Goal: Task Accomplishment & Management: Manage account settings

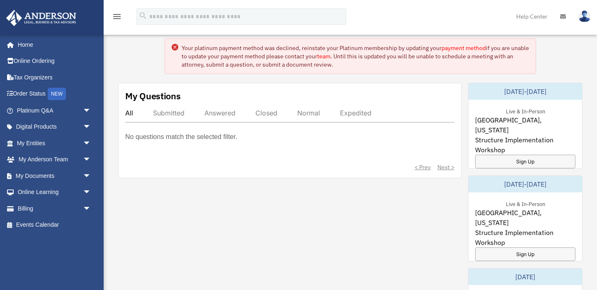
scroll to position [31, 0]
click at [65, 174] on link "My Documents arrow_drop_down" at bounding box center [55, 176] width 98 height 17
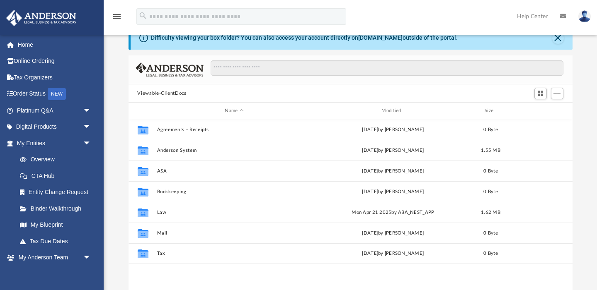
scroll to position [48, 0]
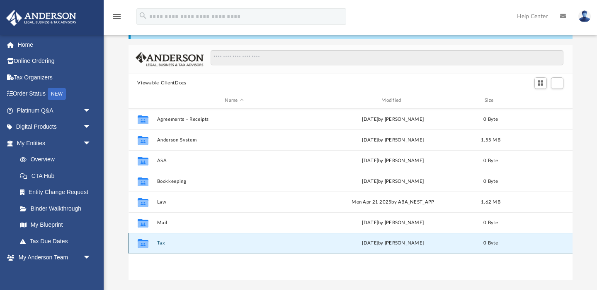
click at [160, 243] on button "Tax" at bounding box center [234, 243] width 155 height 5
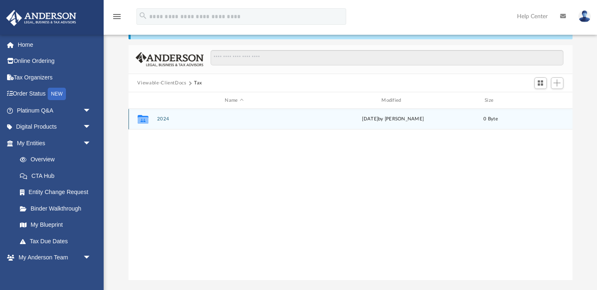
click at [162, 116] on div "Collaborated Folder 2024 Mon Sep 22 2025 by Lekan Ikotun 0 Byte" at bounding box center [350, 119] width 444 height 21
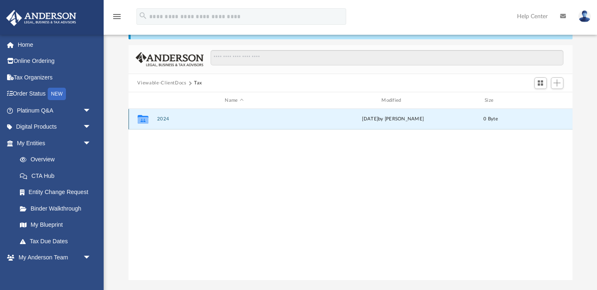
click at [162, 119] on button "2024" at bounding box center [234, 119] width 155 height 5
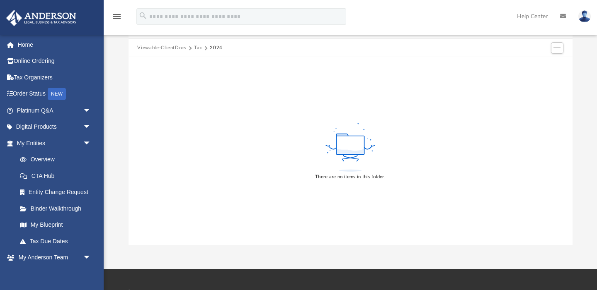
scroll to position [8, 0]
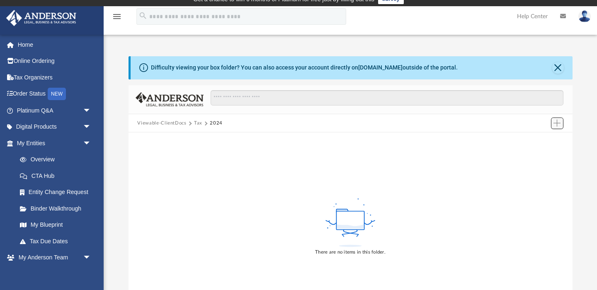
click at [557, 124] on span "Add" at bounding box center [556, 123] width 7 height 7
click at [539, 144] on li "Upload" at bounding box center [545, 139] width 27 height 9
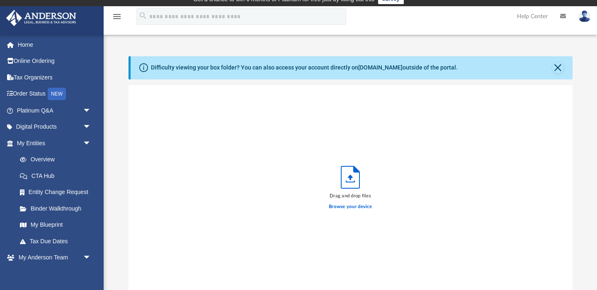
scroll to position [210, 444]
